Goal: Information Seeking & Learning: Learn about a topic

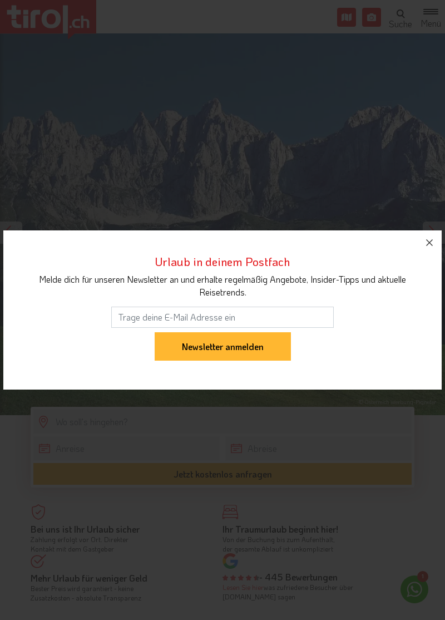
click at [438, 244] on button "button" at bounding box center [429, 242] width 24 height 24
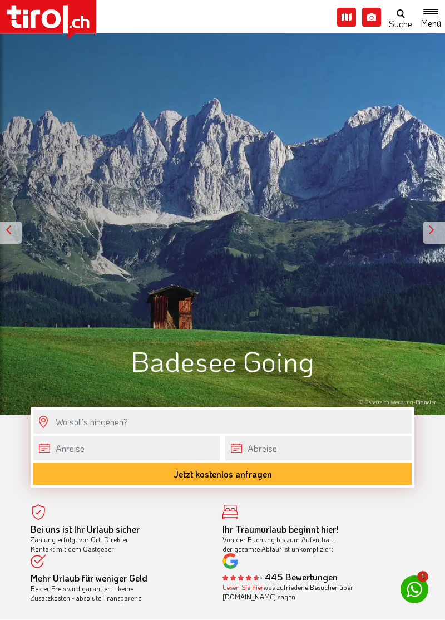
click at [429, 232] on div at bounding box center [434, 232] width 22 height 22
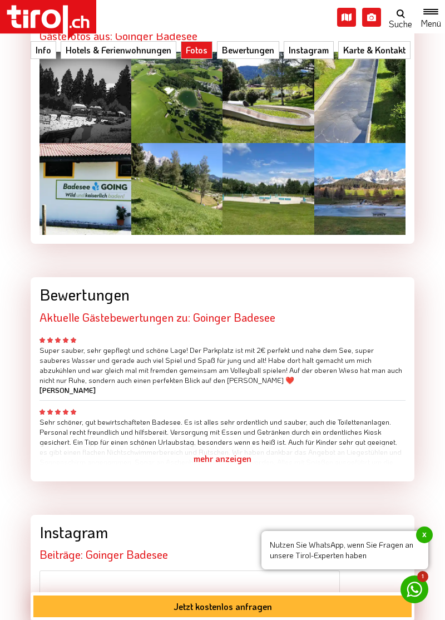
scroll to position [1697, 0]
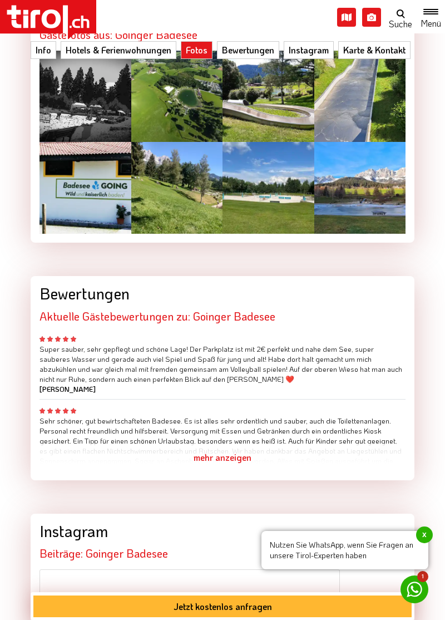
click at [229, 443] on div "mehr anzeigen" at bounding box center [222, 457] width 366 height 28
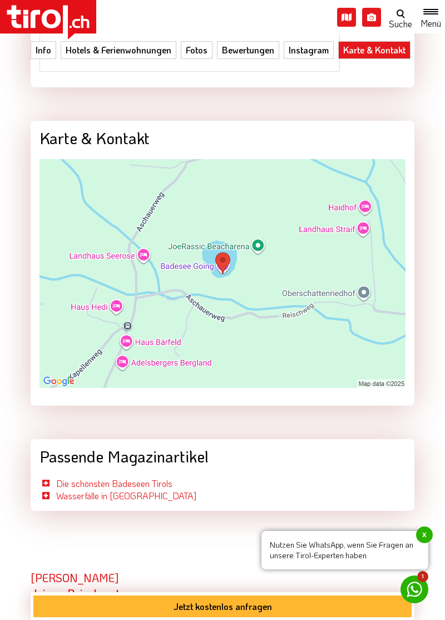
scroll to position [3056, 0]
